Goal: Information Seeking & Learning: Check status

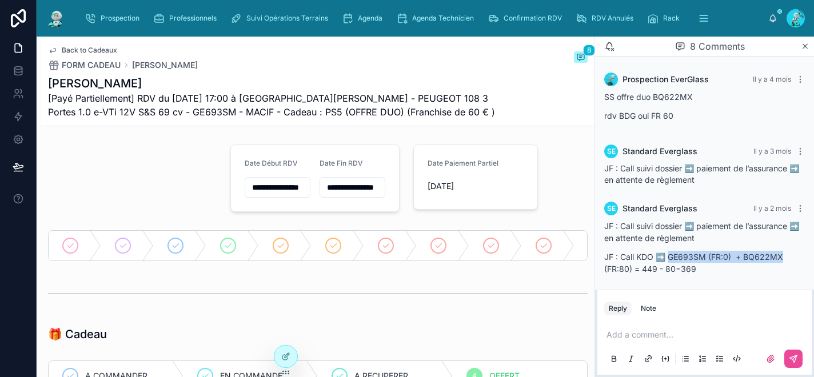
scroll to position [36, 0]
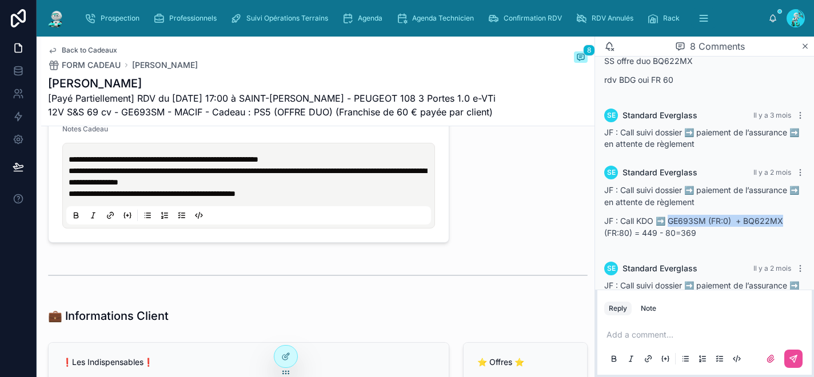
type input "**********"
click at [595, 14] on span "RDV Annulés" at bounding box center [613, 18] width 42 height 9
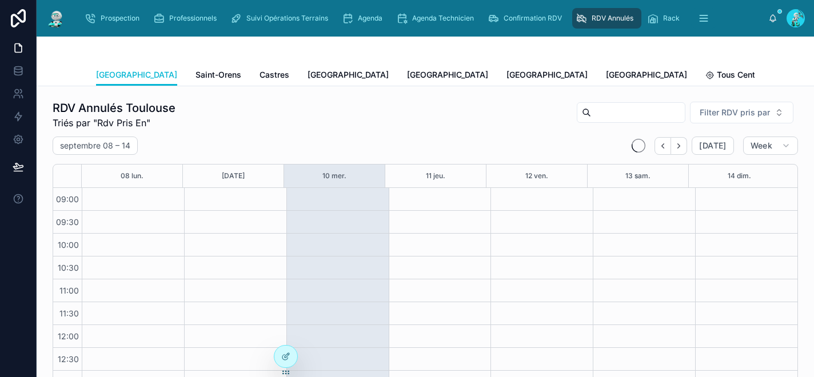
scroll to position [187, 0]
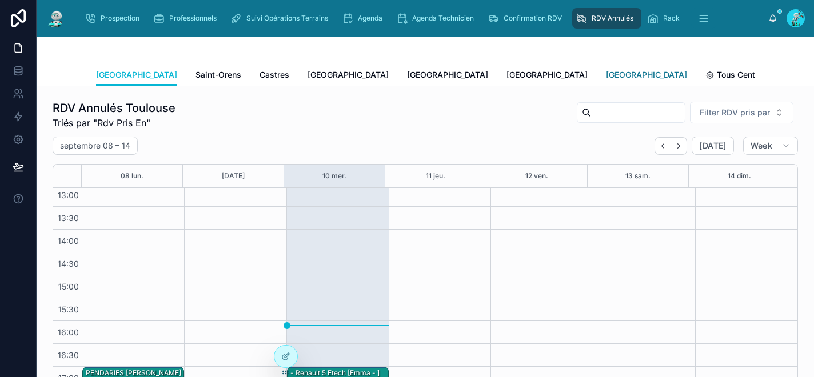
click at [606, 73] on span "[GEOGRAPHIC_DATA]" at bounding box center [646, 74] width 81 height 11
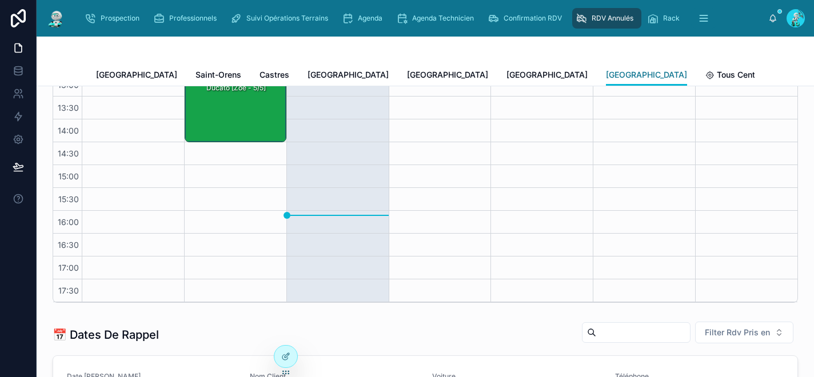
scroll to position [111, 0]
click at [195, 74] on span "Saint-Orens" at bounding box center [218, 74] width 46 height 11
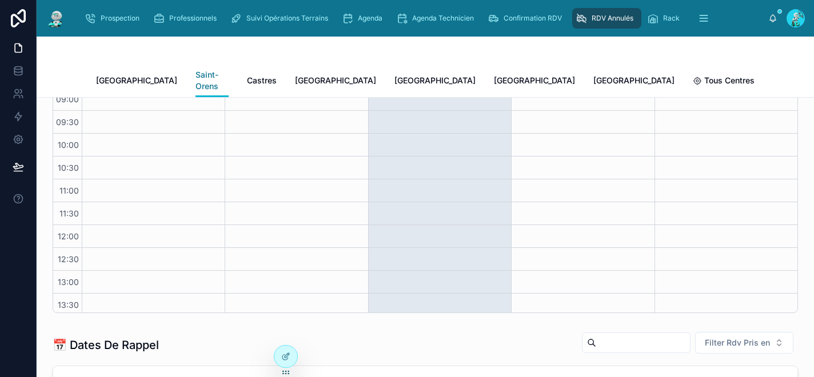
scroll to position [187, 0]
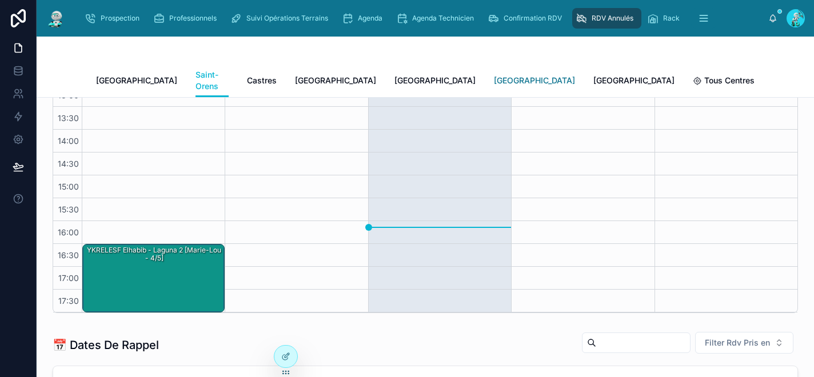
click at [494, 75] on span "Rennes" at bounding box center [534, 80] width 81 height 11
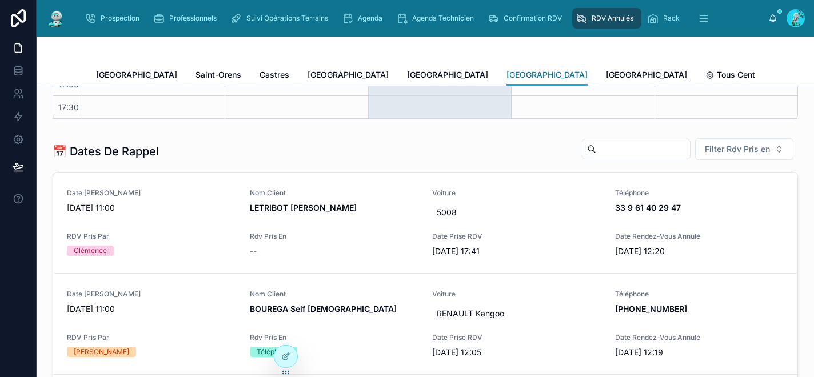
scroll to position [74, 0]
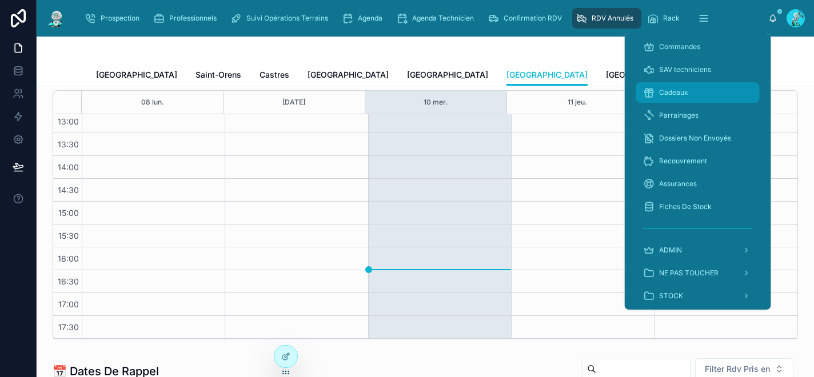
click at [691, 97] on div "Cadeaux" at bounding box center [698, 92] width 110 height 18
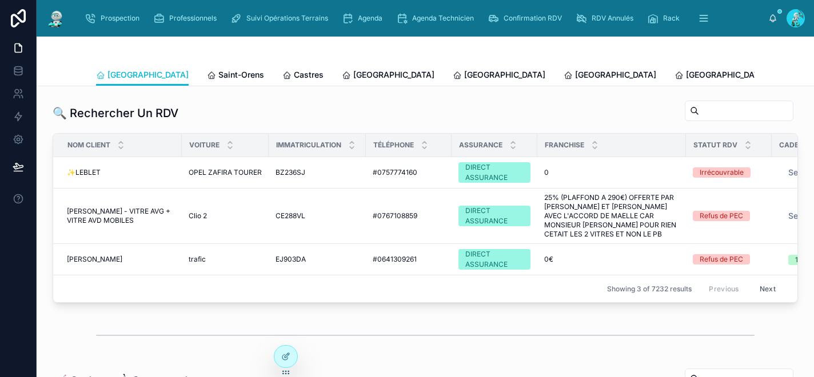
click at [533, 44] on div at bounding box center [425, 50] width 659 height 27
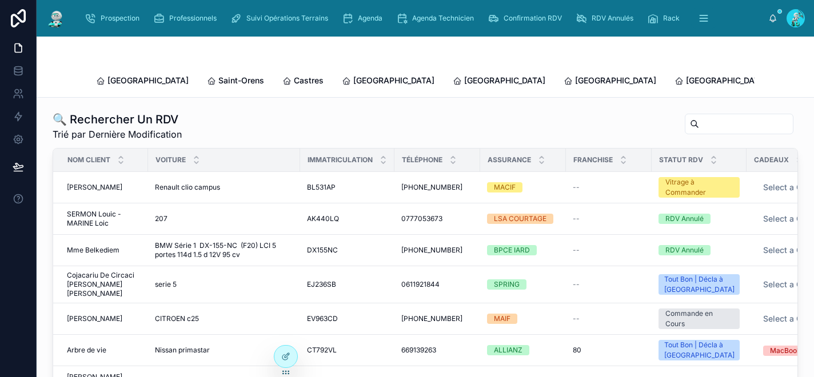
click at [705, 116] on input "text" at bounding box center [746, 124] width 94 height 16
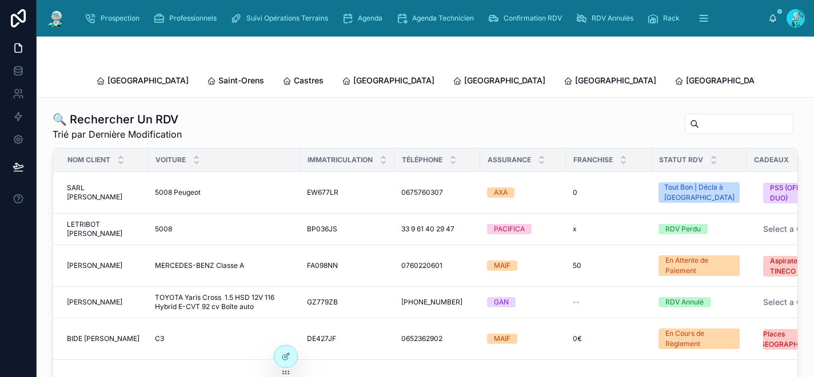
paste input "*******"
type input "*******"
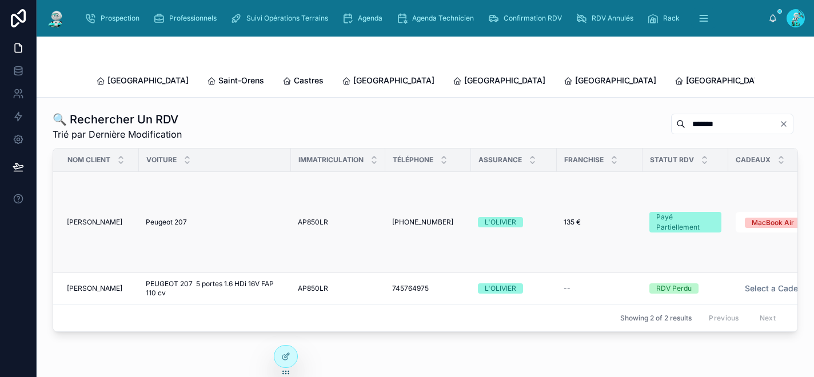
scroll to position [0, 242]
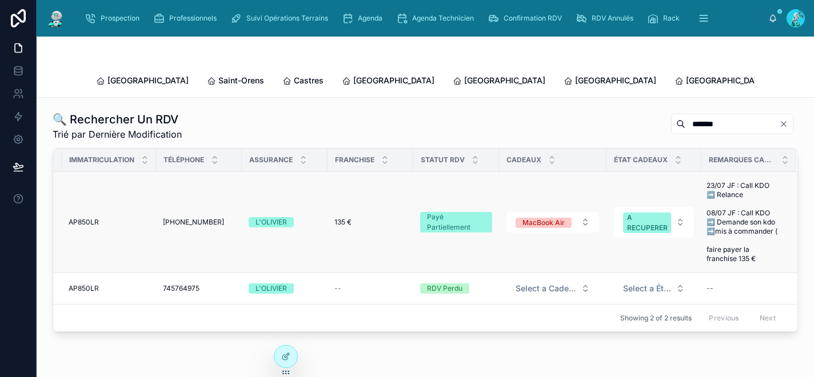
click at [346, 218] on div "135 € 135 €" at bounding box center [370, 222] width 72 height 9
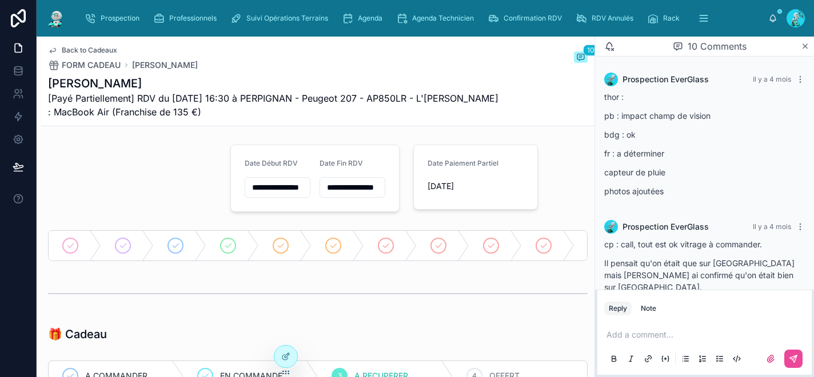
scroll to position [460, 0]
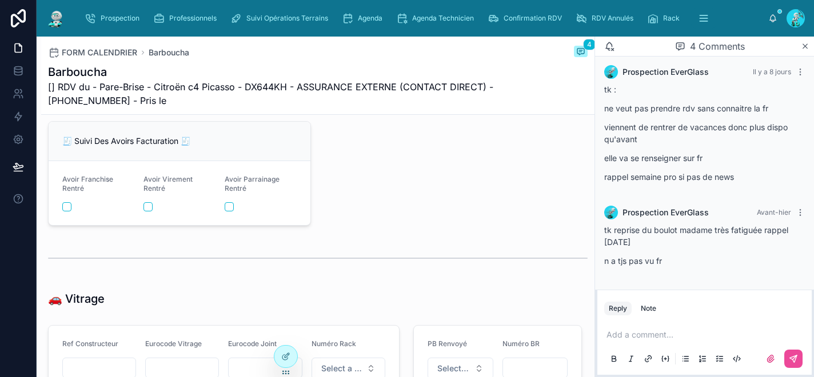
scroll to position [1462, 0]
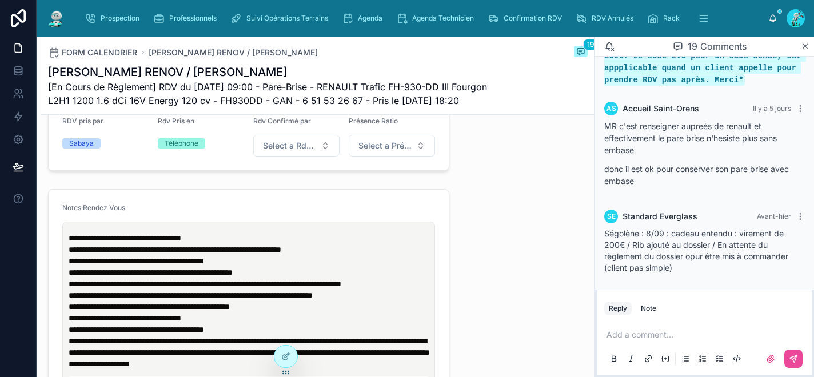
scroll to position [526, 0]
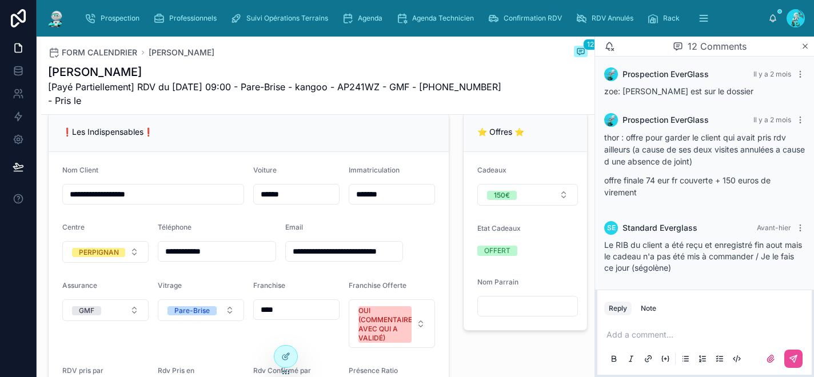
scroll to position [240, 0]
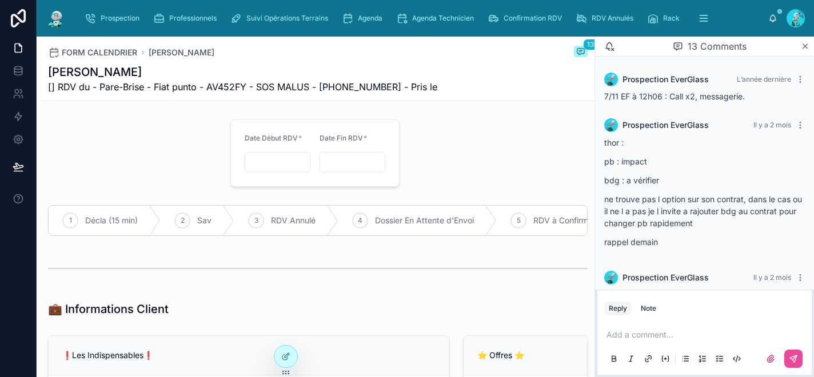
scroll to position [673, 0]
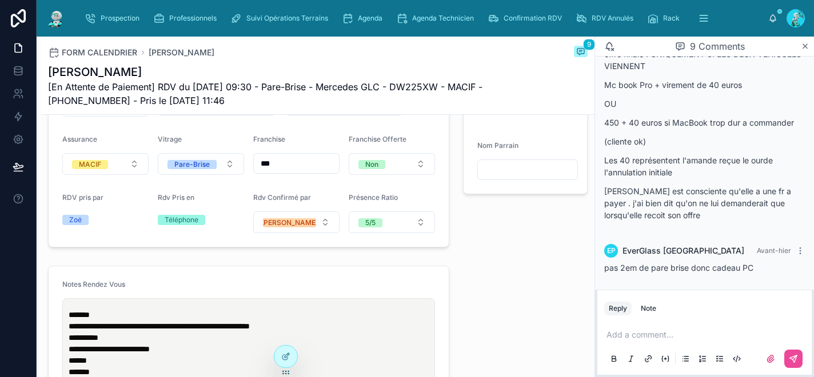
scroll to position [382, 0]
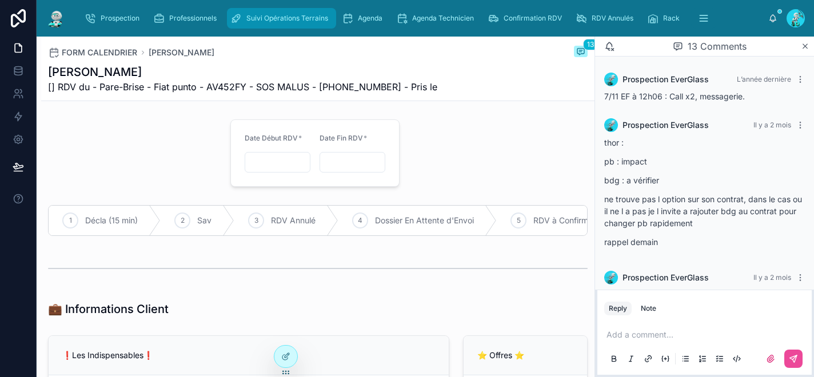
scroll to position [673, 0]
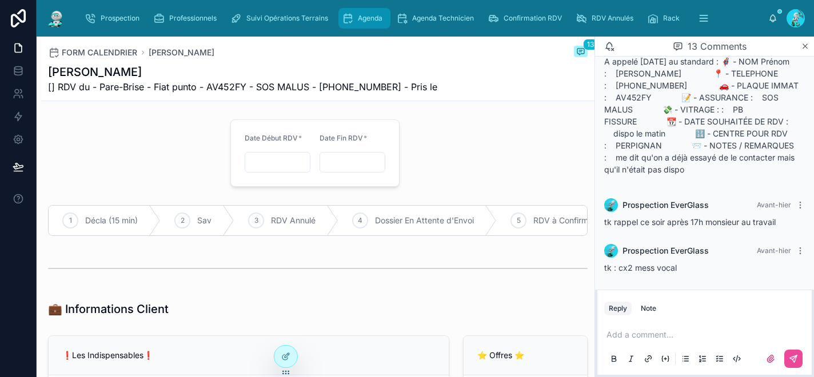
click at [373, 23] on div "Agenda" at bounding box center [364, 18] width 45 height 18
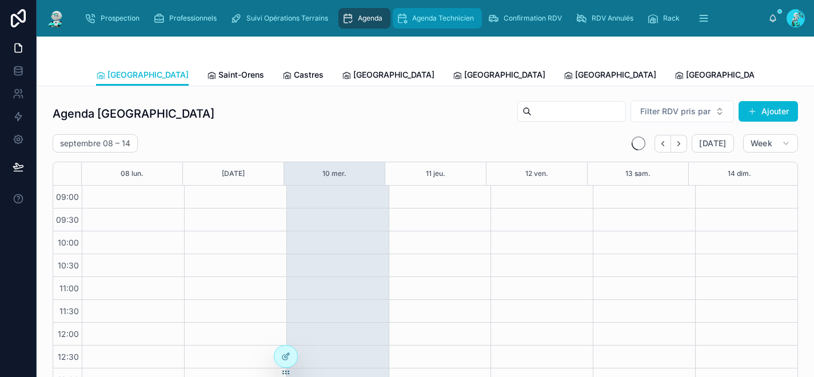
scroll to position [185, 0]
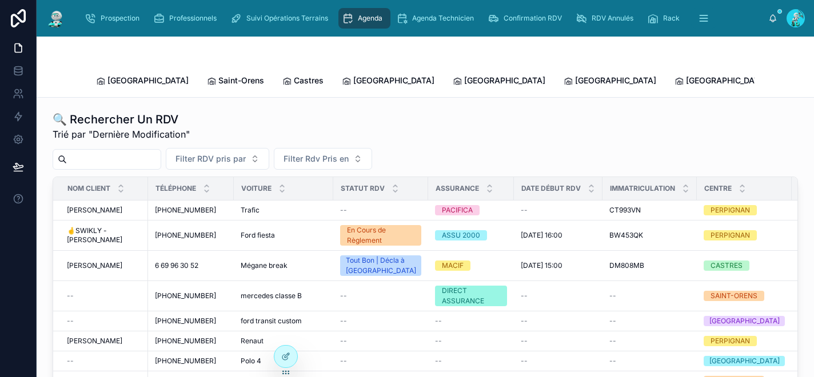
click at [133, 151] on input "text" at bounding box center [114, 159] width 94 height 16
paste input "*********"
type input "*********"
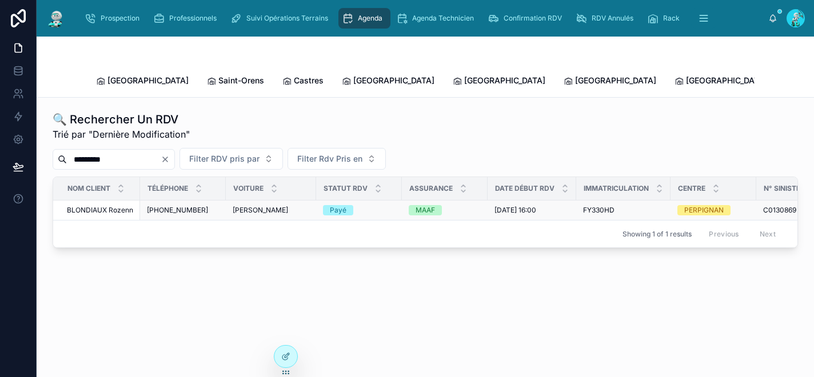
click at [375, 205] on div "Payé" at bounding box center [359, 210] width 72 height 10
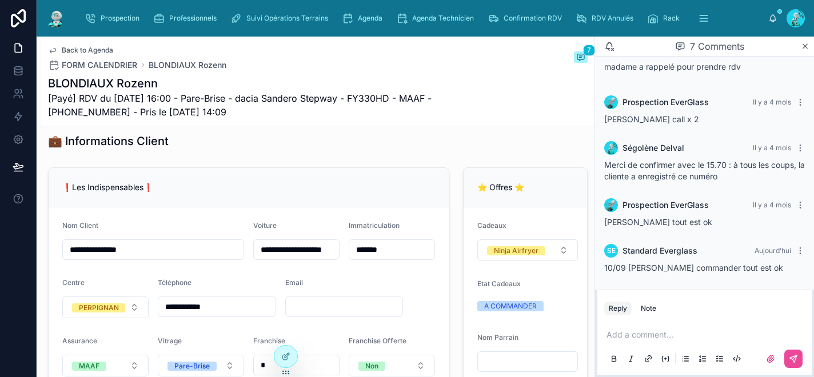
scroll to position [171, 0]
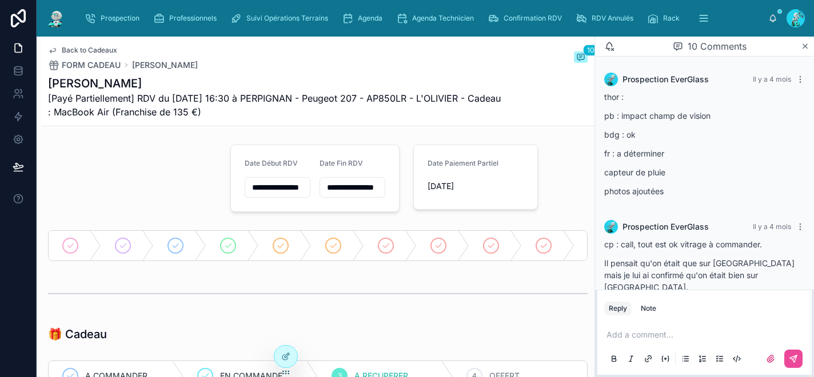
scroll to position [460, 0]
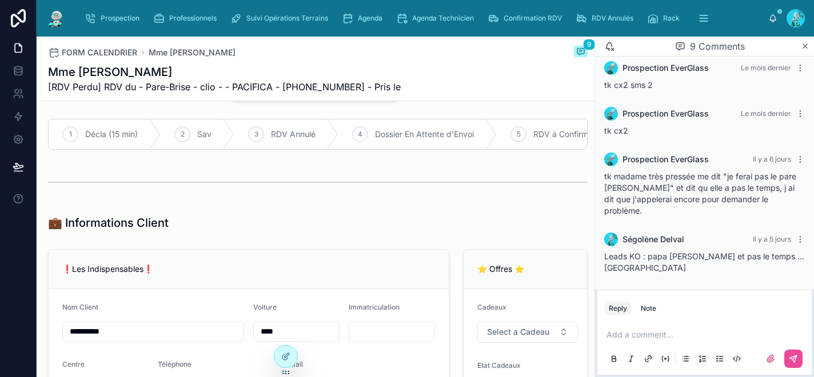
scroll to position [93, 0]
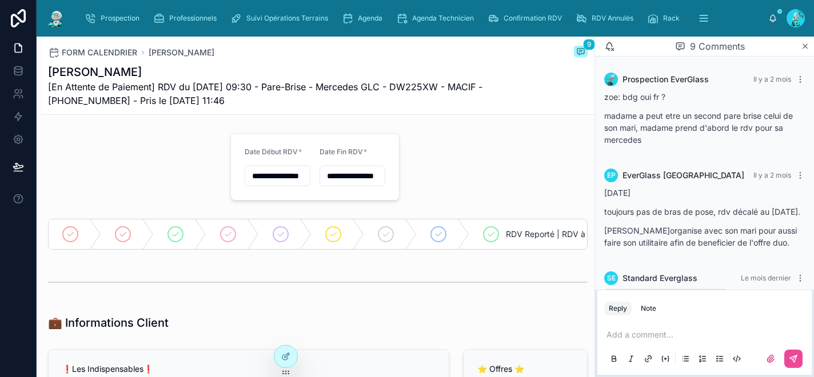
scroll to position [802, 0]
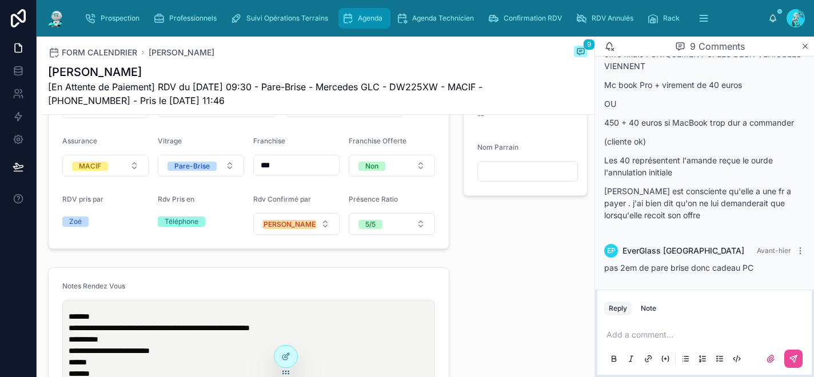
click at [368, 14] on span "Agenda" at bounding box center [370, 18] width 25 height 9
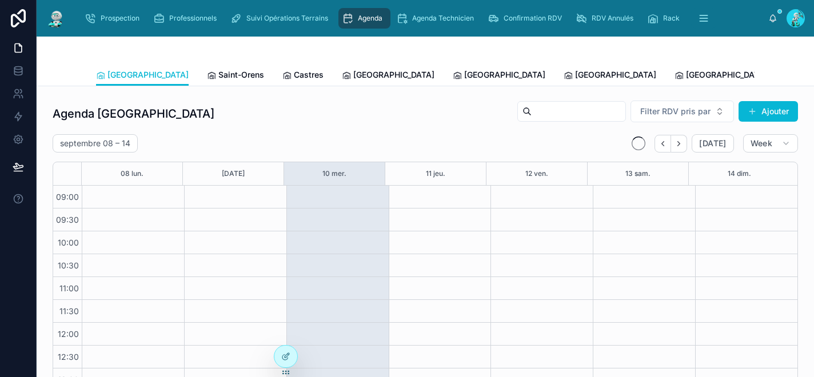
scroll to position [185, 0]
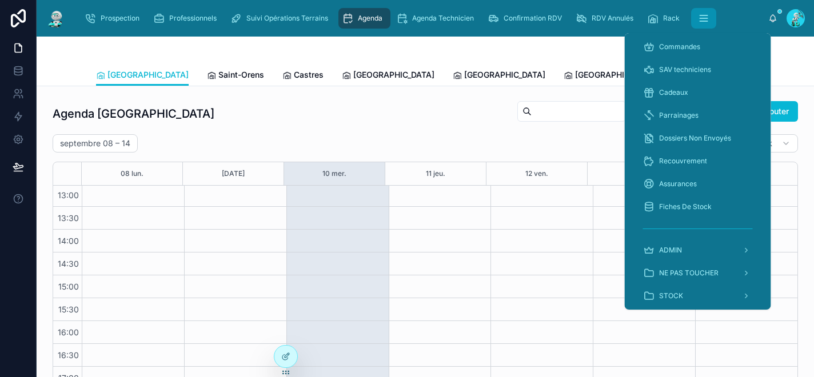
click at [704, 17] on icon "scrollable content" at bounding box center [703, 18] width 11 height 11
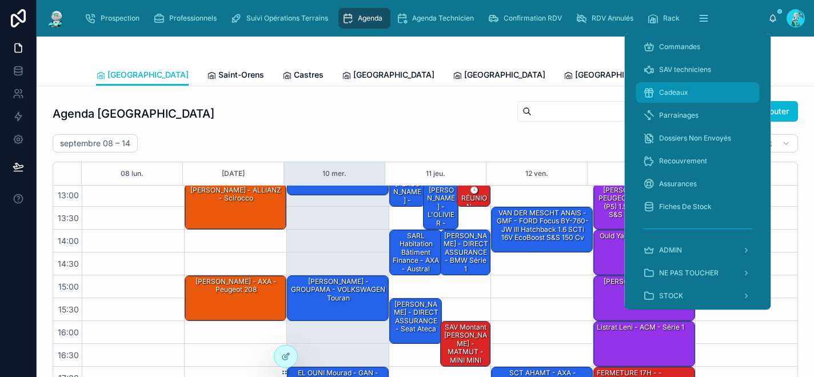
click at [672, 88] on span "Cadeaux" at bounding box center [673, 92] width 29 height 9
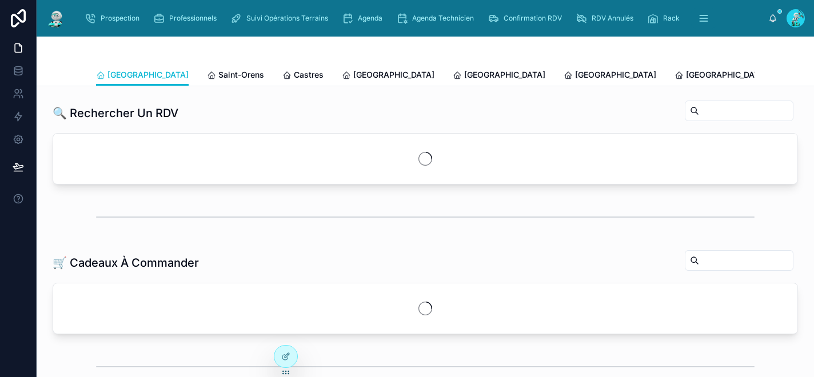
click at [485, 49] on div at bounding box center [425, 50] width 659 height 27
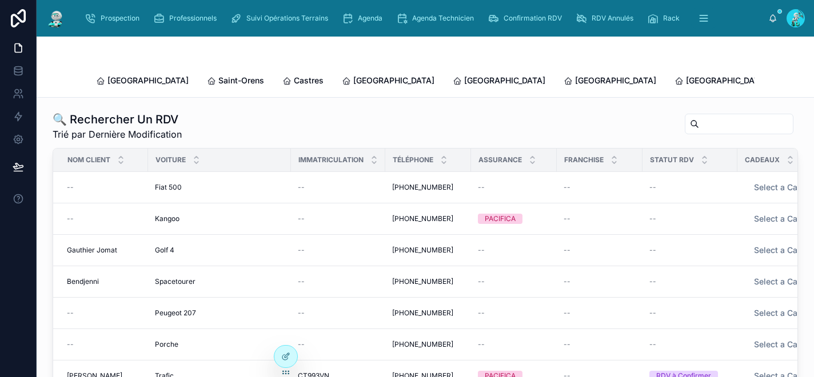
click at [706, 116] on input "text" at bounding box center [746, 124] width 94 height 16
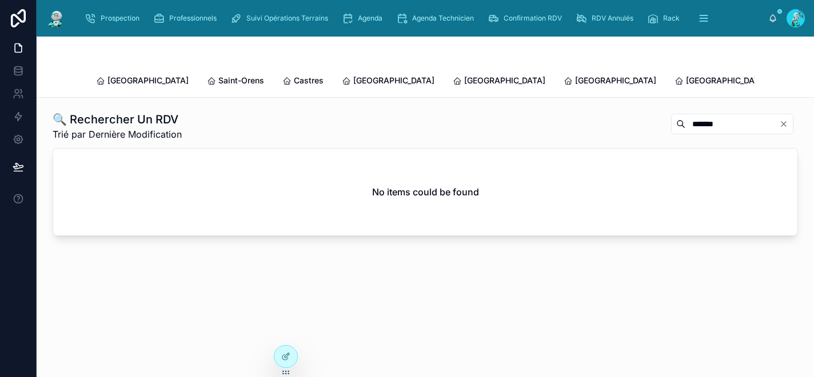
drag, startPoint x: 734, startPoint y: 114, endPoint x: 660, endPoint y: 113, distance: 73.7
click at [671, 114] on div "*******" at bounding box center [732, 124] width 122 height 21
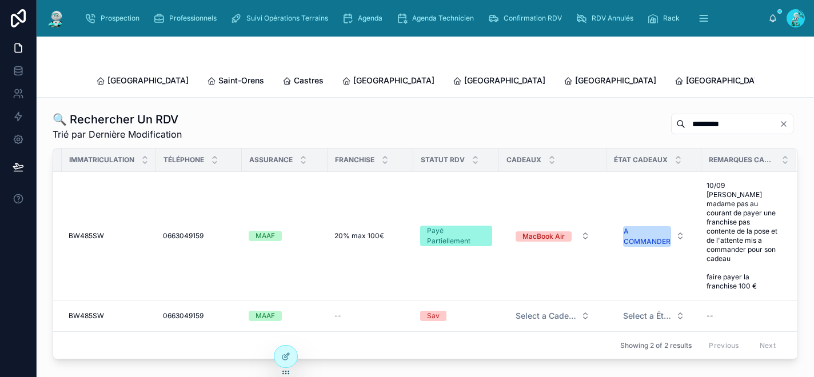
scroll to position [0, 229]
type input "*********"
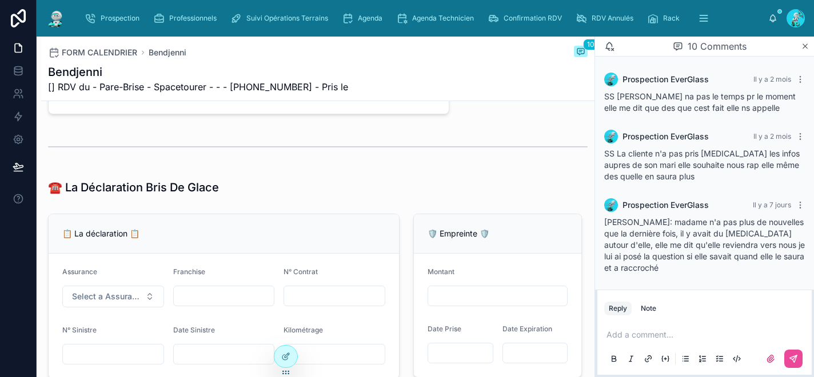
scroll to position [856, 0]
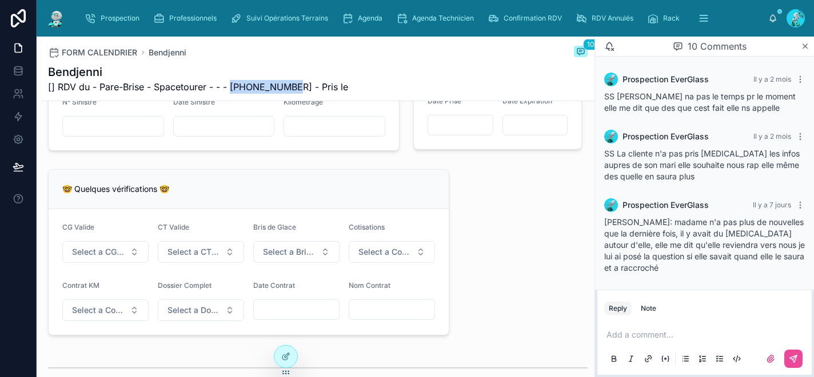
drag, startPoint x: 298, startPoint y: 87, endPoint x: 231, endPoint y: 86, distance: 66.9
click at [231, 86] on span "[] RDV du - Pare-Brise - Spacetourer - - - +33658859394 - Pris le" at bounding box center [198, 87] width 300 height 14
copy span "+33658859394"
click at [131, 18] on span "Prospection" at bounding box center [120, 18] width 39 height 9
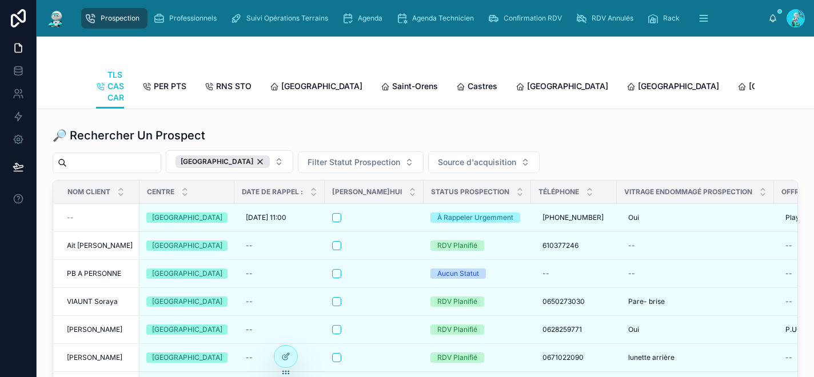
scroll to position [1399, 0]
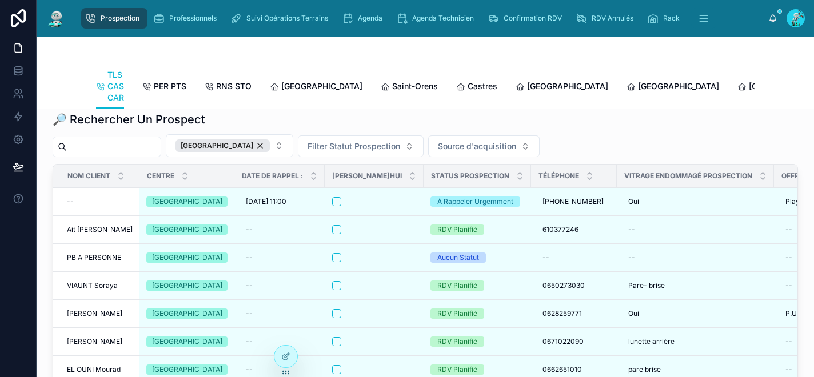
click at [94, 155] on input "text" at bounding box center [114, 147] width 94 height 16
paste input "**********"
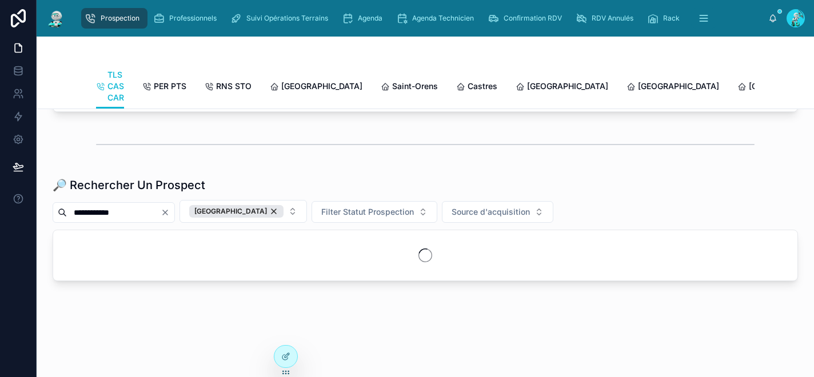
scroll to position [1360, 0]
type input "**********"
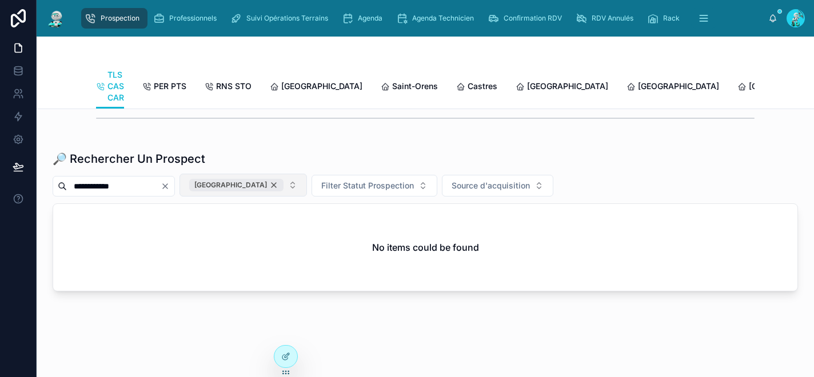
click at [252, 191] on div "TOULOUSE" at bounding box center [236, 185] width 94 height 13
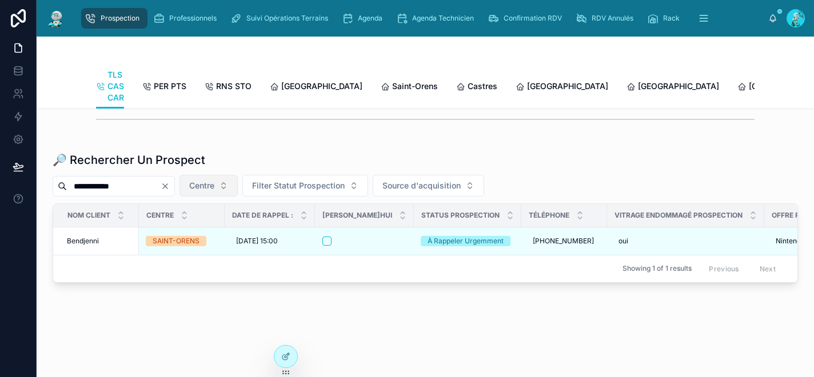
scroll to position [1360, 0]
click at [145, 193] on input "**********" at bounding box center [114, 185] width 94 height 16
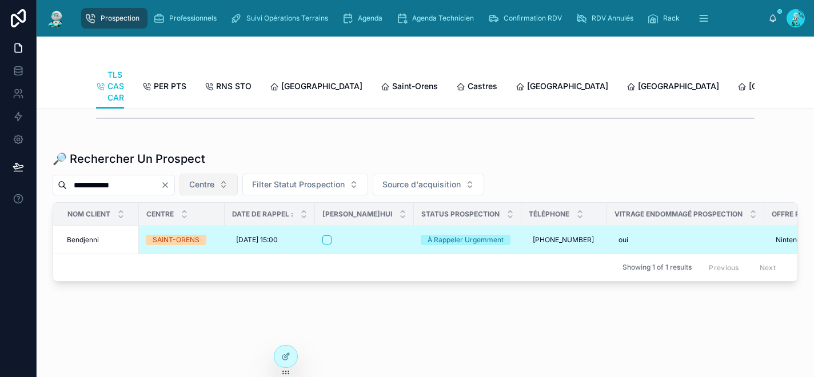
click at [380, 245] on div at bounding box center [364, 240] width 84 height 9
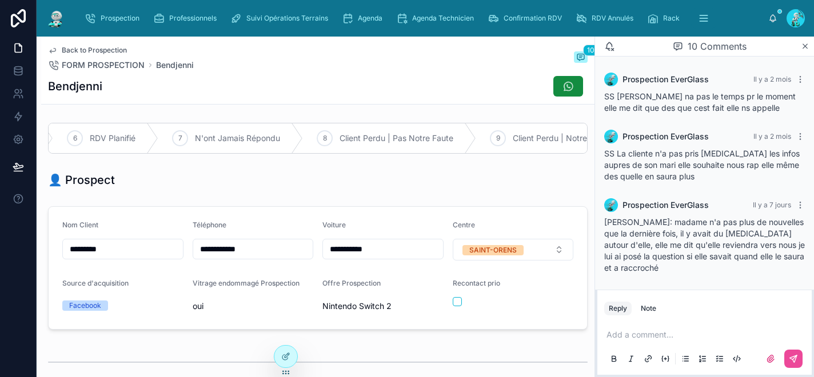
scroll to position [0, 621]
click at [394, 138] on span "Client Perdu | Pas Notre Faute" at bounding box center [381, 138] width 114 height 11
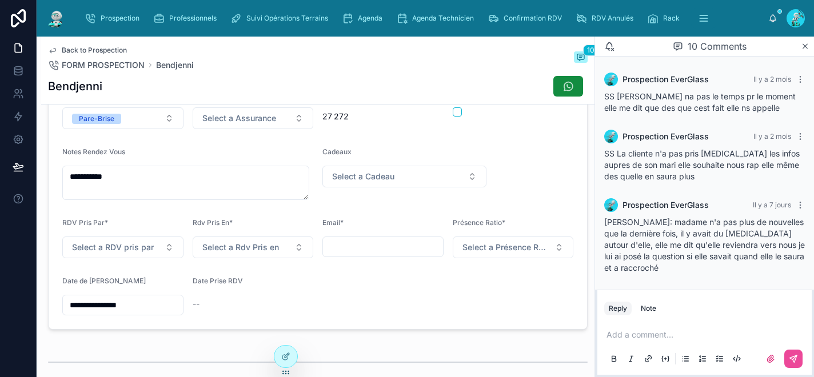
scroll to position [436, 0]
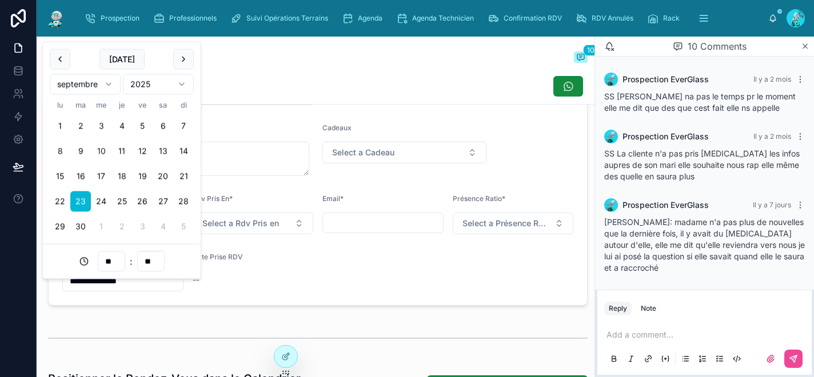
drag, startPoint x: 146, startPoint y: 288, endPoint x: 65, endPoint y: 288, distance: 81.7
click at [65, 288] on input "**********" at bounding box center [123, 281] width 120 height 16
type input "**"
click at [381, 330] on div at bounding box center [317, 339] width 553 height 38
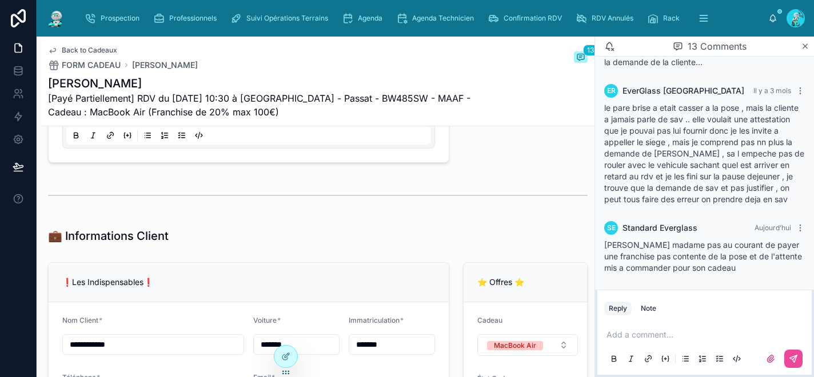
scroll to position [754, 0]
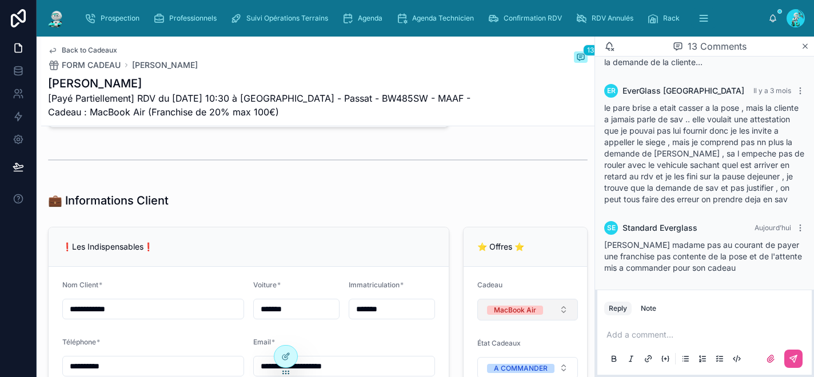
click at [545, 321] on button "MacBook Air" at bounding box center [527, 310] width 101 height 22
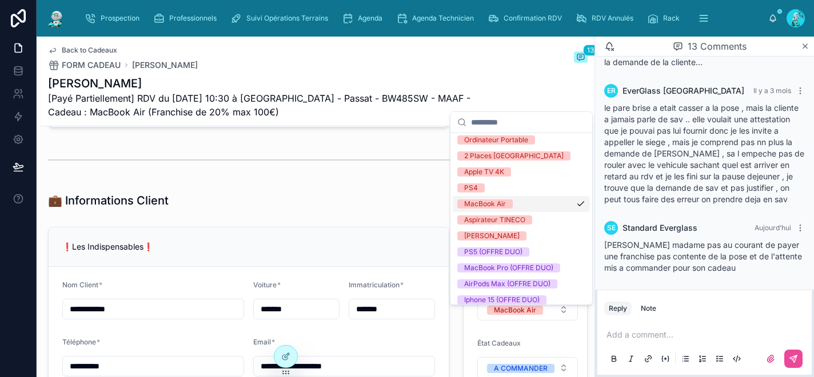
scroll to position [233, 0]
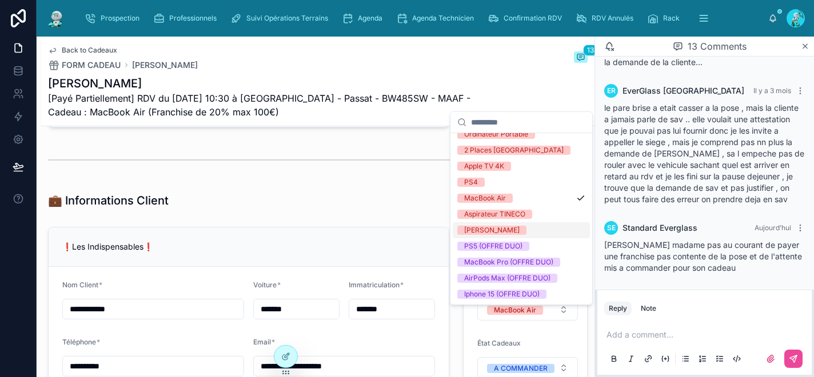
click at [415, 209] on div "💼 Informations Client" at bounding box center [318, 201] width 540 height 16
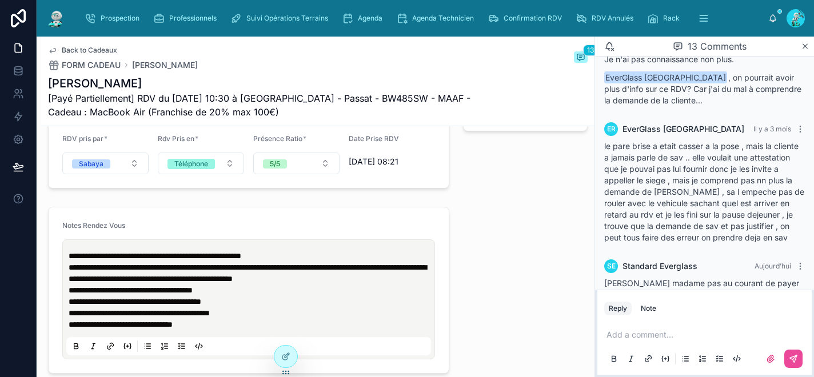
scroll to position [1086, 0]
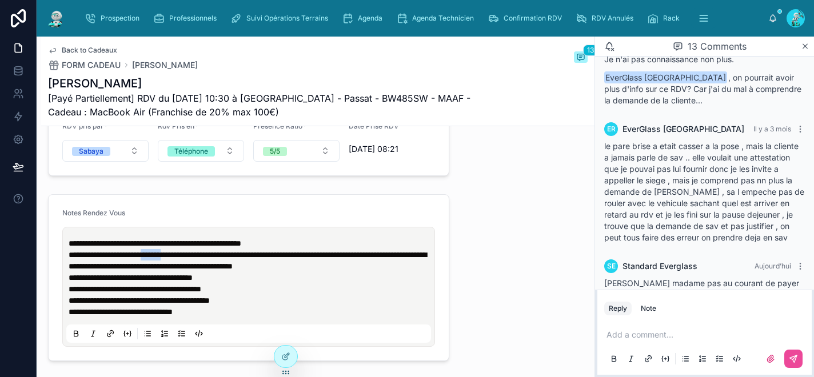
drag, startPoint x: 186, startPoint y: 264, endPoint x: 157, endPoint y: 261, distance: 28.7
click at [157, 261] on span "**********" at bounding box center [248, 260] width 358 height 19
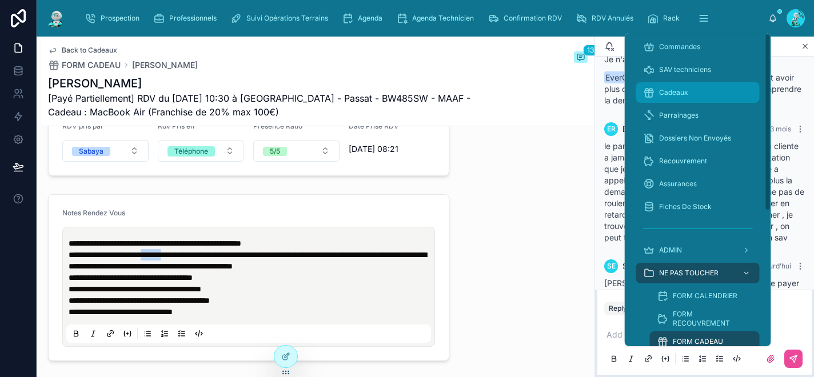
click at [671, 89] on span "Cadeaux" at bounding box center [673, 92] width 29 height 9
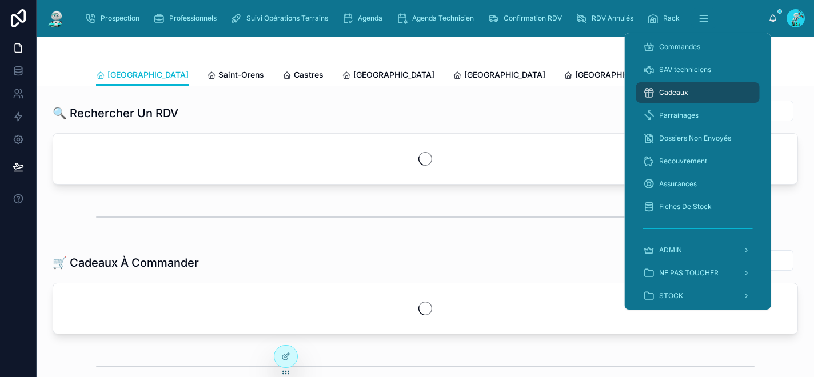
click at [532, 43] on div at bounding box center [425, 50] width 659 height 27
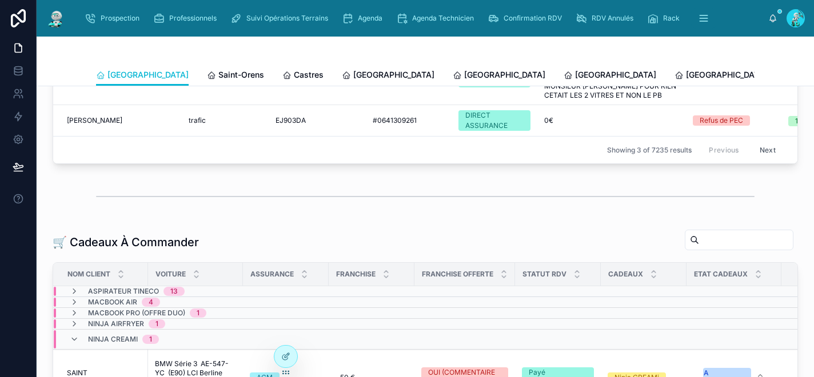
scroll to position [228, 0]
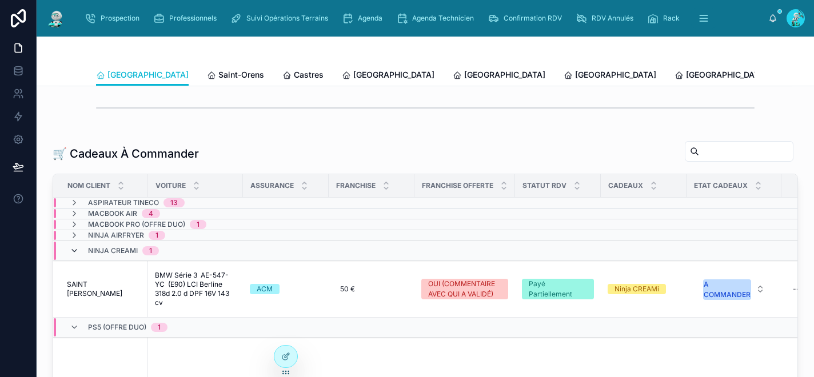
click at [74, 256] on icon at bounding box center [74, 250] width 9 height 9
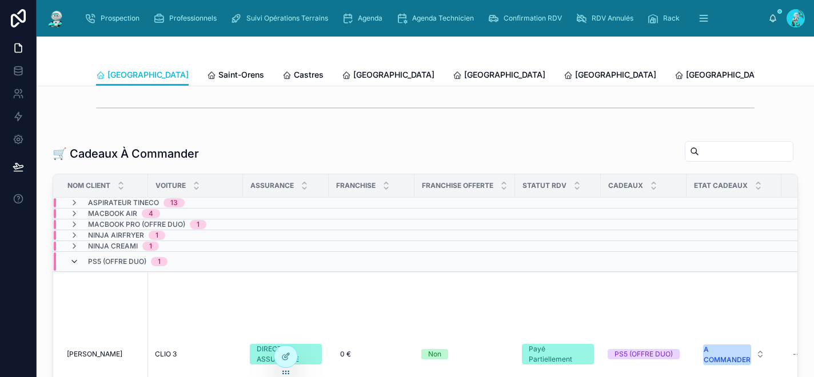
click at [75, 266] on icon at bounding box center [74, 261] width 9 height 9
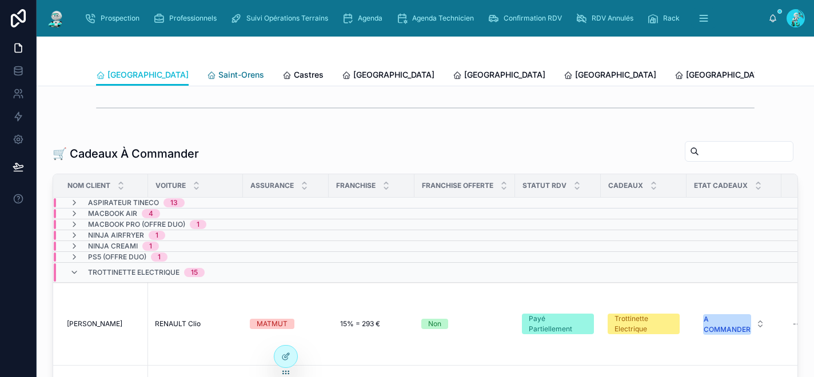
click at [218, 71] on span "Saint-Orens" at bounding box center [241, 74] width 46 height 11
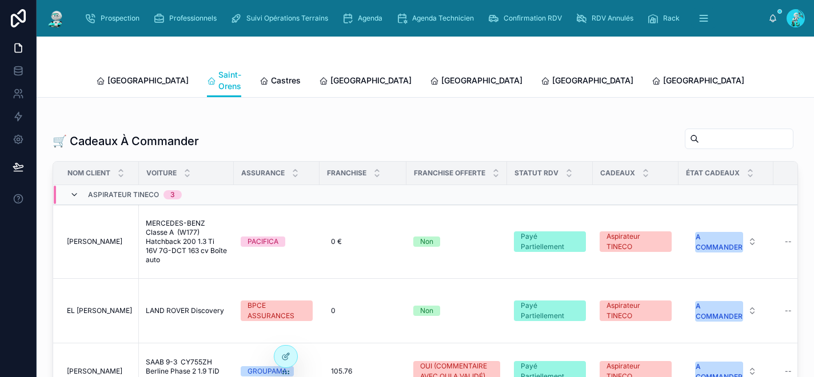
click at [78, 191] on icon at bounding box center [74, 194] width 9 height 9
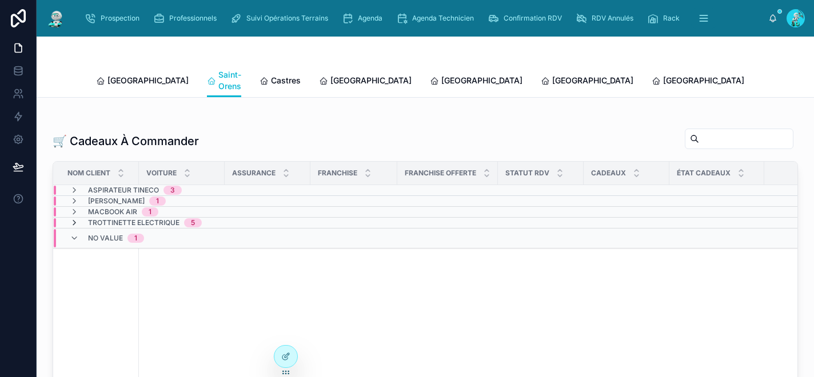
click at [75, 221] on icon at bounding box center [74, 222] width 9 height 9
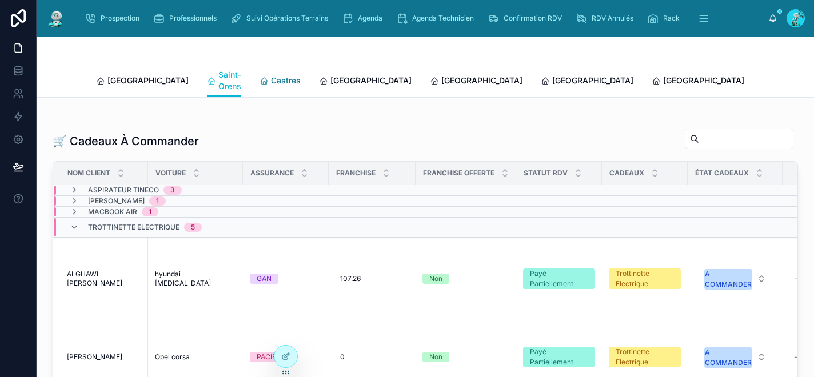
click at [271, 75] on span "Castres" at bounding box center [286, 80] width 30 height 11
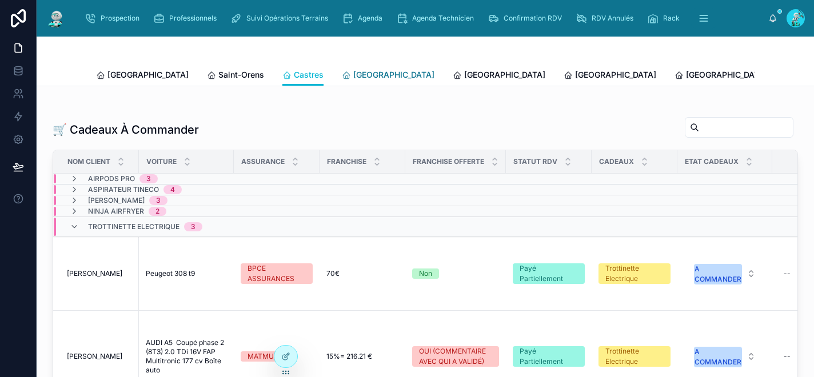
click at [353, 71] on span "[GEOGRAPHIC_DATA]" at bounding box center [393, 74] width 81 height 11
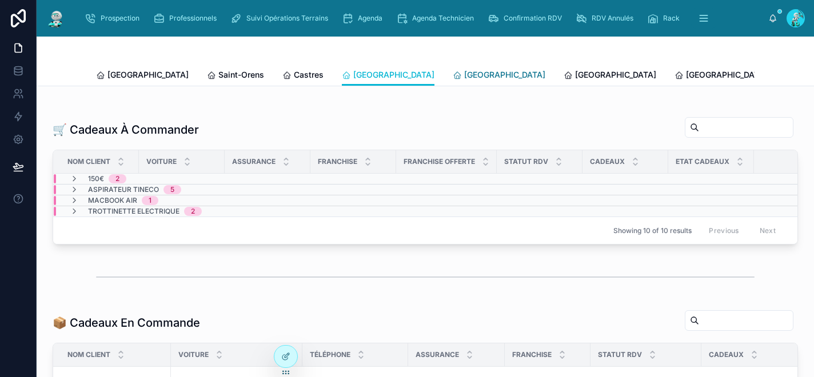
click at [464, 71] on span "[GEOGRAPHIC_DATA]" at bounding box center [504, 74] width 81 height 11
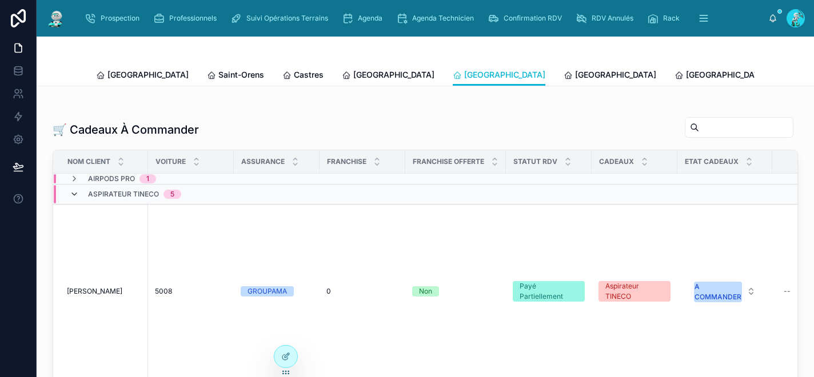
click at [75, 199] on icon at bounding box center [74, 194] width 9 height 9
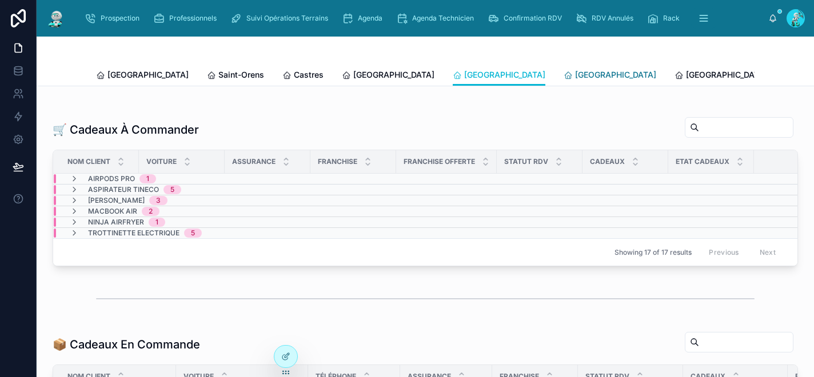
click at [575, 71] on span "Rennes" at bounding box center [615, 74] width 81 height 11
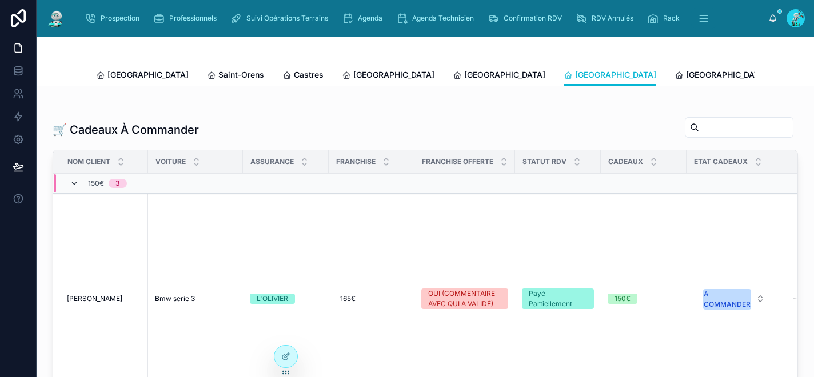
click at [73, 188] on icon at bounding box center [74, 183] width 9 height 9
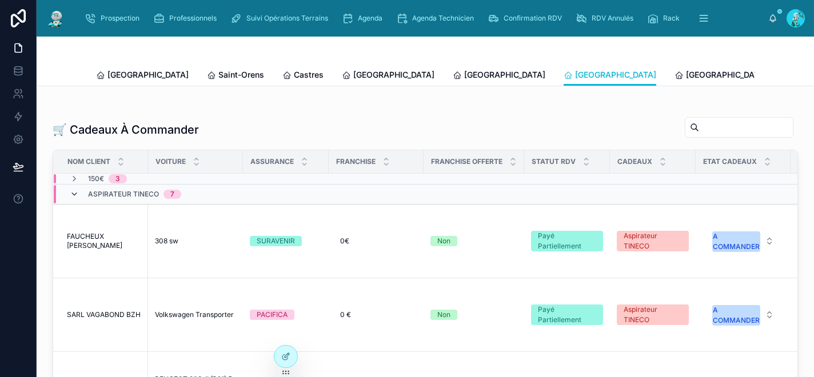
click at [75, 199] on icon at bounding box center [74, 194] width 9 height 9
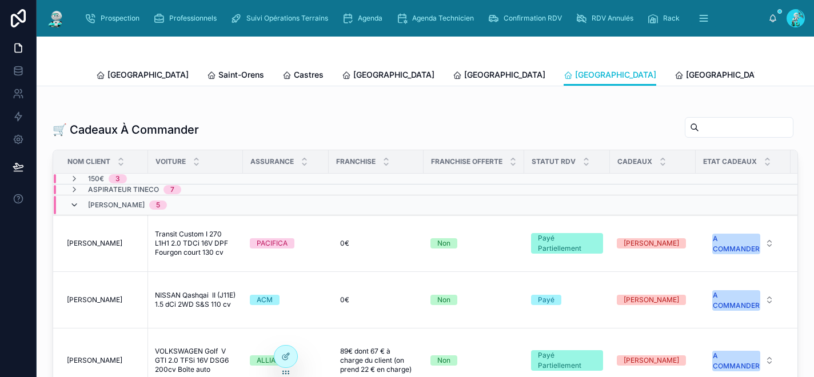
click at [76, 210] on icon at bounding box center [74, 205] width 9 height 9
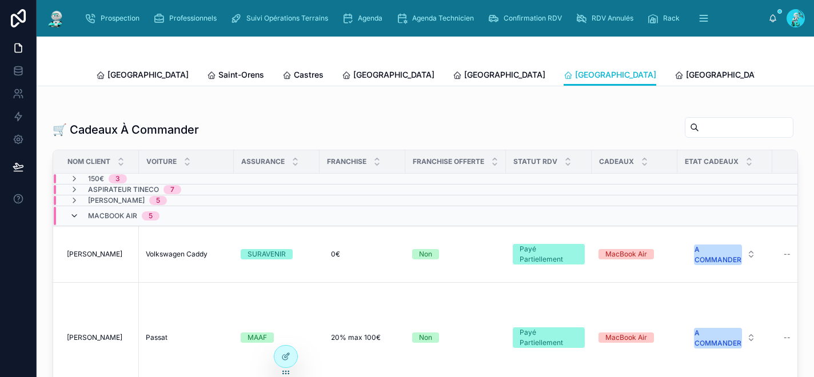
click at [73, 221] on icon at bounding box center [74, 216] width 9 height 9
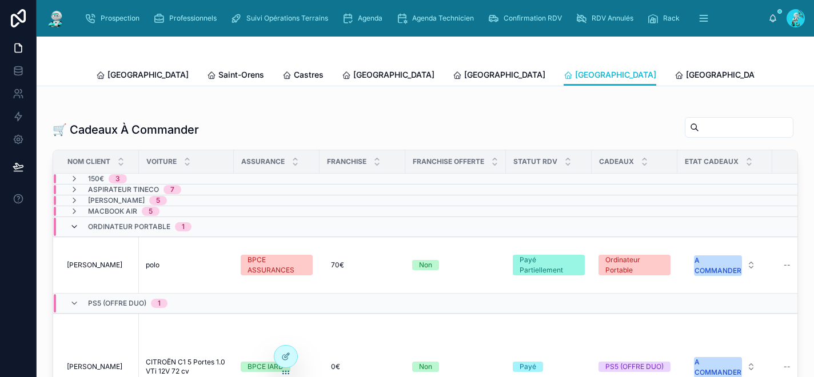
click at [75, 231] on icon at bounding box center [74, 226] width 9 height 9
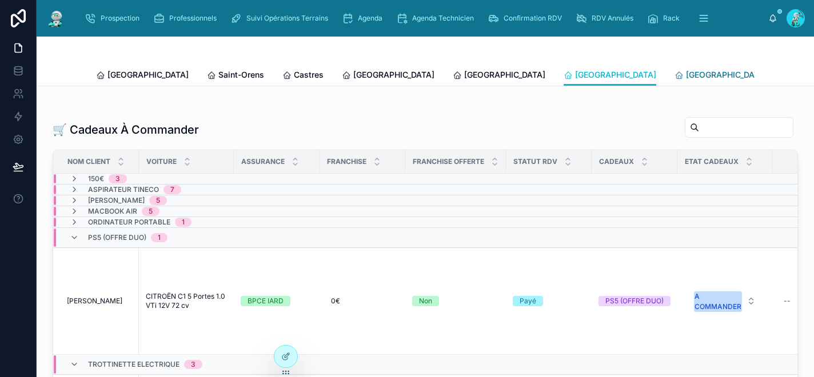
click at [686, 75] on span "Poitiers" at bounding box center [726, 74] width 81 height 11
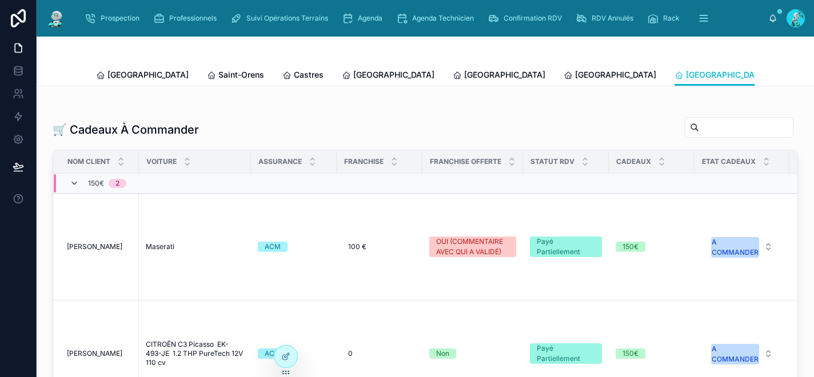
click at [77, 188] on icon at bounding box center [74, 183] width 9 height 9
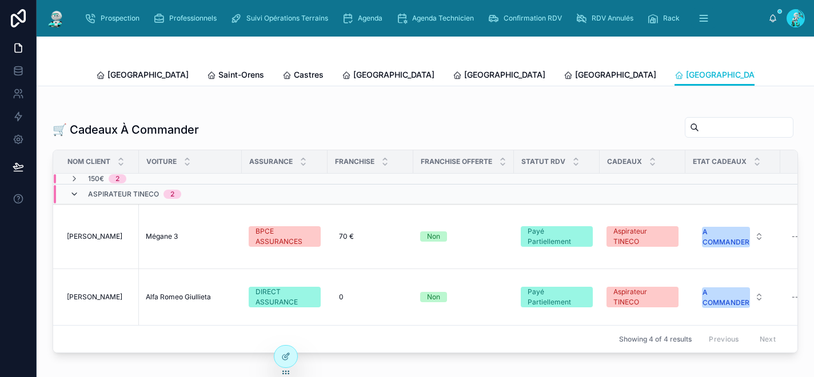
click at [76, 199] on icon at bounding box center [74, 194] width 9 height 9
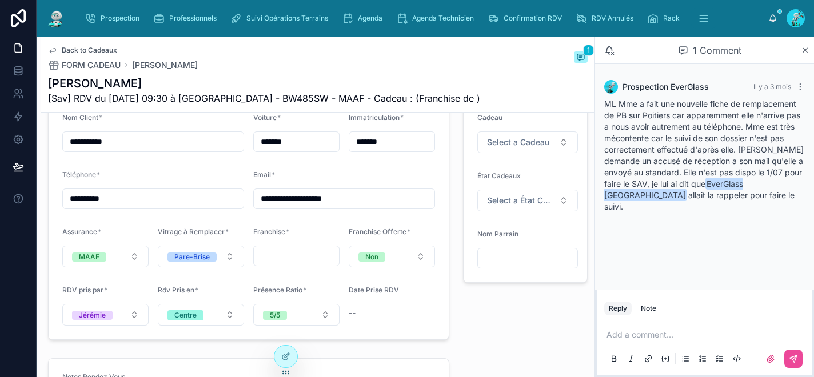
scroll to position [907, 0]
